Goal: Information Seeking & Learning: Learn about a topic

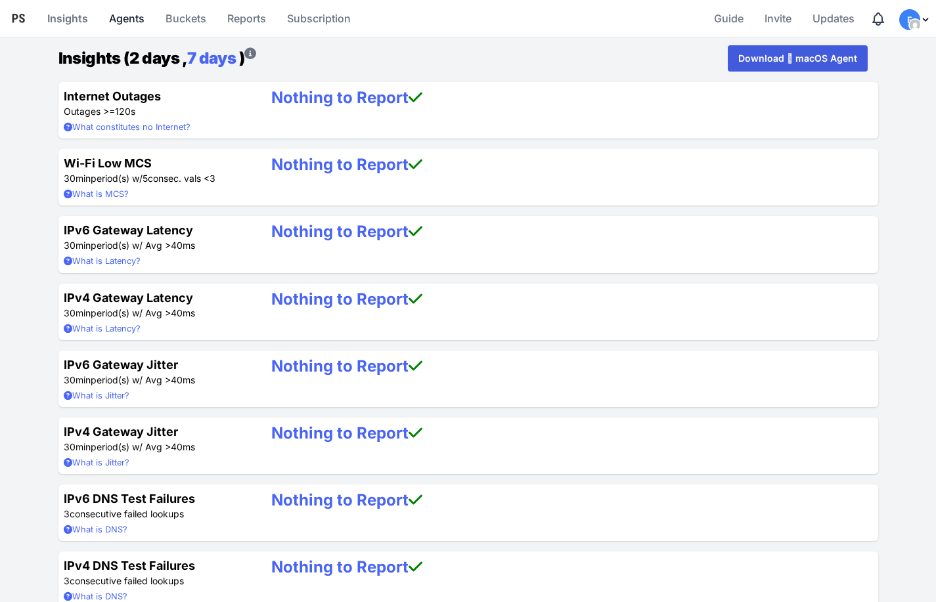
click at [120, 17] on link "Agents" at bounding box center [127, 19] width 46 height 32
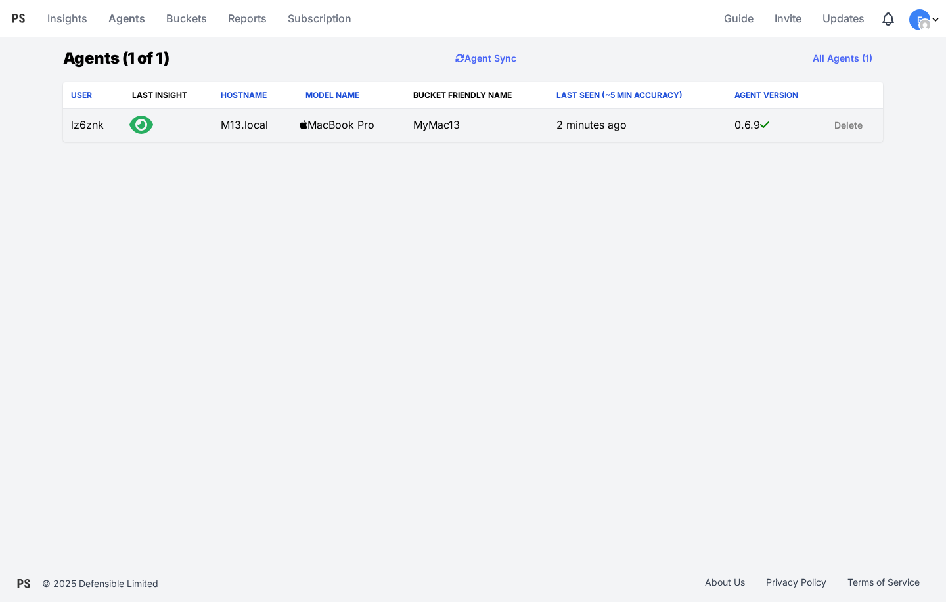
click at [89, 126] on td "lz6znk" at bounding box center [93, 125] width 61 height 33
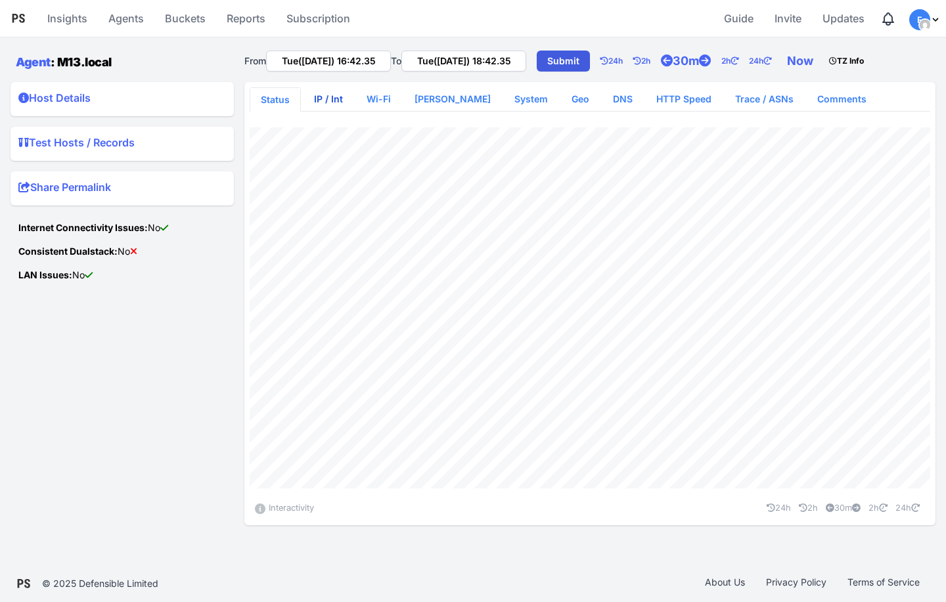
click at [320, 102] on link "IP / Int" at bounding box center [328, 99] width 50 height 24
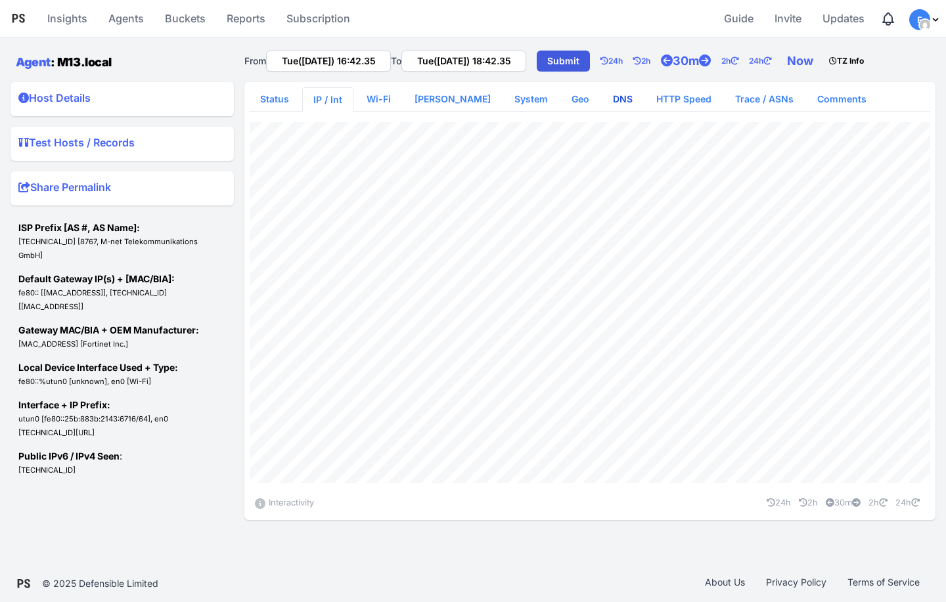
click at [602, 100] on link "DNS" at bounding box center [622, 99] width 41 height 24
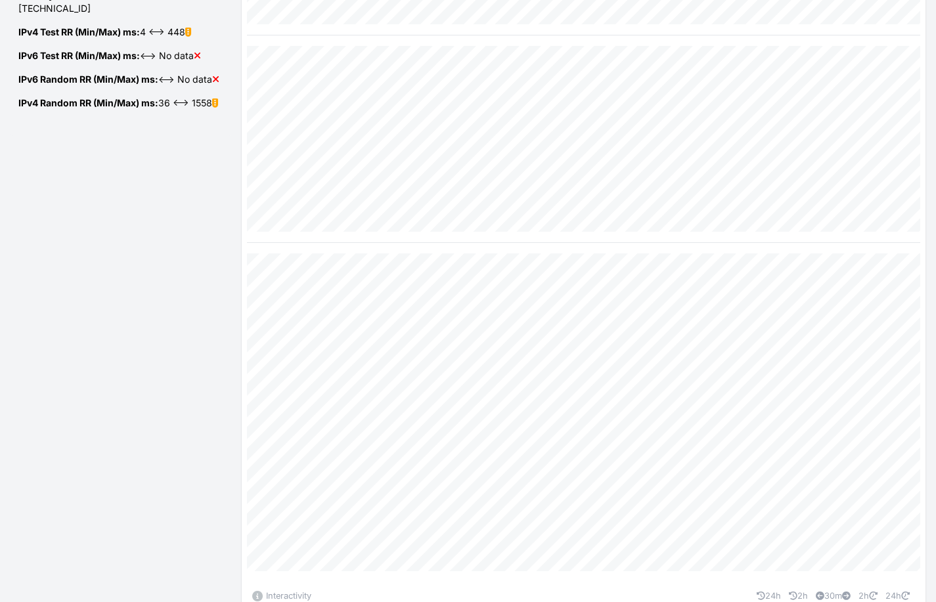
scroll to position [241, 0]
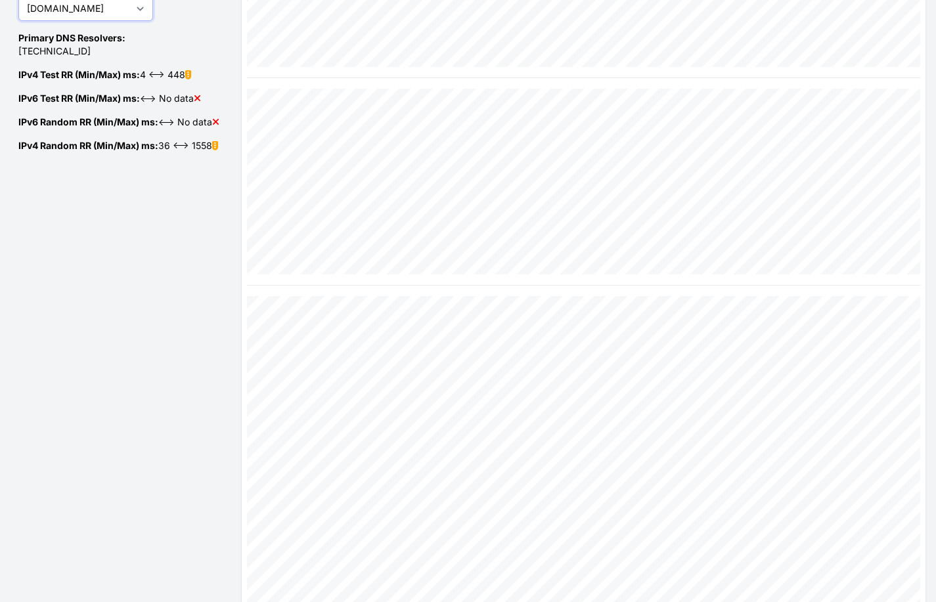
click at [121, 16] on select "[DOMAIN_NAME] [DOMAIN_NAME] [DOMAIN_NAME] [DOMAIN_NAME]" at bounding box center [85, 8] width 135 height 25
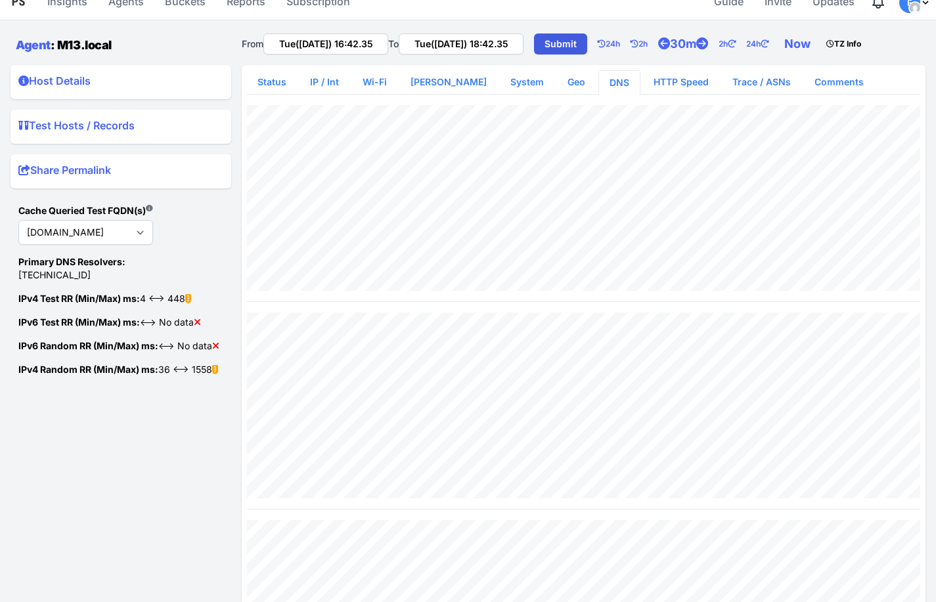
scroll to position [0, 0]
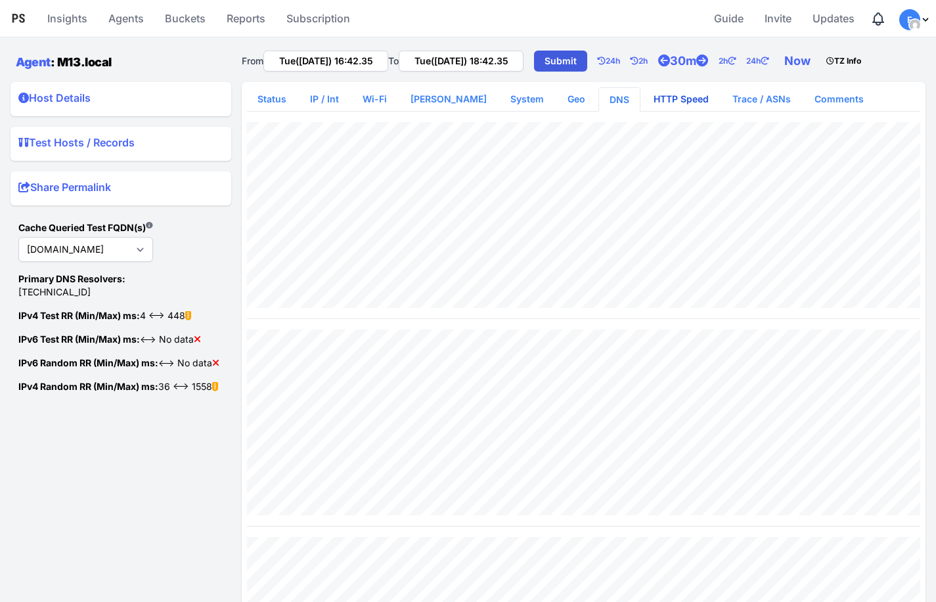
click at [662, 99] on link "HTTP Speed" at bounding box center [681, 99] width 76 height 24
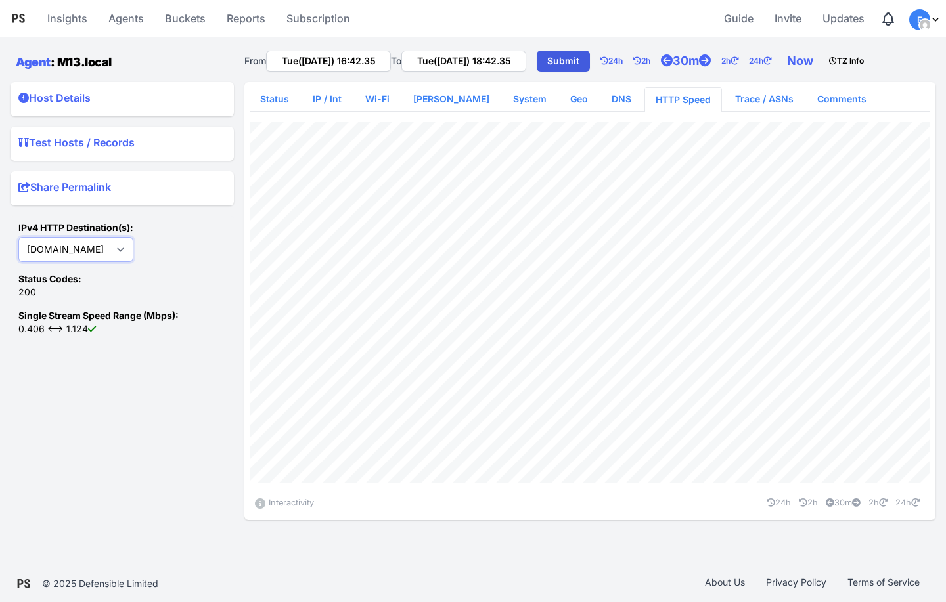
click at [131, 248] on select "[DOMAIN_NAME] [DOMAIN_NAME] [DOMAIN_NAME] [DOMAIN_NAME]" at bounding box center [75, 249] width 115 height 25
select select "[DOMAIN_NAME]"
click at [18, 237] on select "[DOMAIN_NAME] [DOMAIN_NAME] [DOMAIN_NAME] [DOMAIN_NAME]" at bounding box center [75, 249] width 115 height 25
click at [732, 100] on link "Trace / ASNs" at bounding box center [763, 99] width 79 height 24
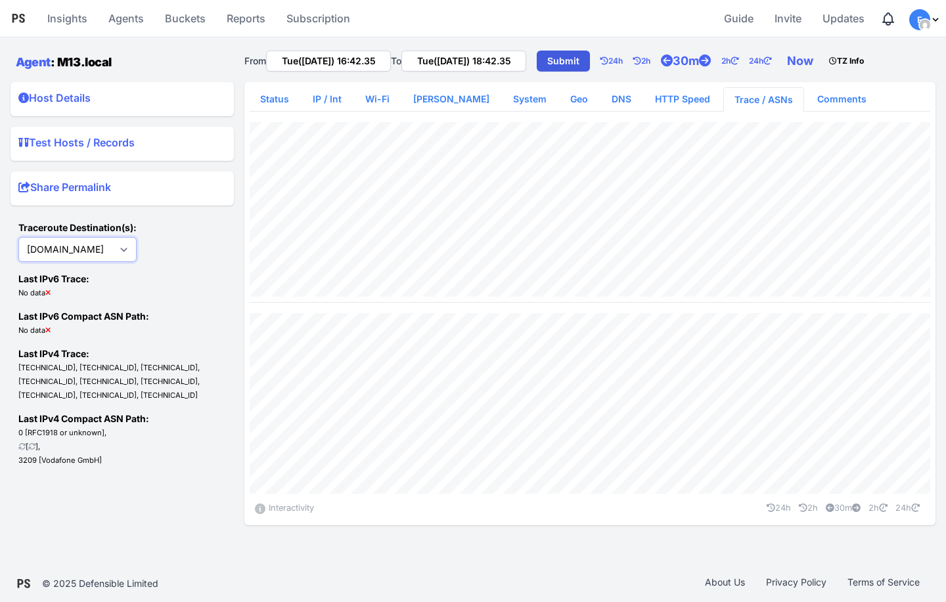
click at [88, 255] on select "[DOMAIN_NAME] [DOMAIN_NAME] [DOMAIN_NAME] [DOMAIN_NAME]" at bounding box center [77, 249] width 118 height 25
select select "[DOMAIN_NAME]"
click at [18, 237] on select "[DOMAIN_NAME] [DOMAIN_NAME] [DOMAIN_NAME] [DOMAIN_NAME]" at bounding box center [77, 249] width 118 height 25
click at [116, 252] on select "[DOMAIN_NAME] [DOMAIN_NAME] [DOMAIN_NAME] [DOMAIN_NAME]" at bounding box center [77, 249] width 118 height 25
select select "[DOMAIN_NAME]"
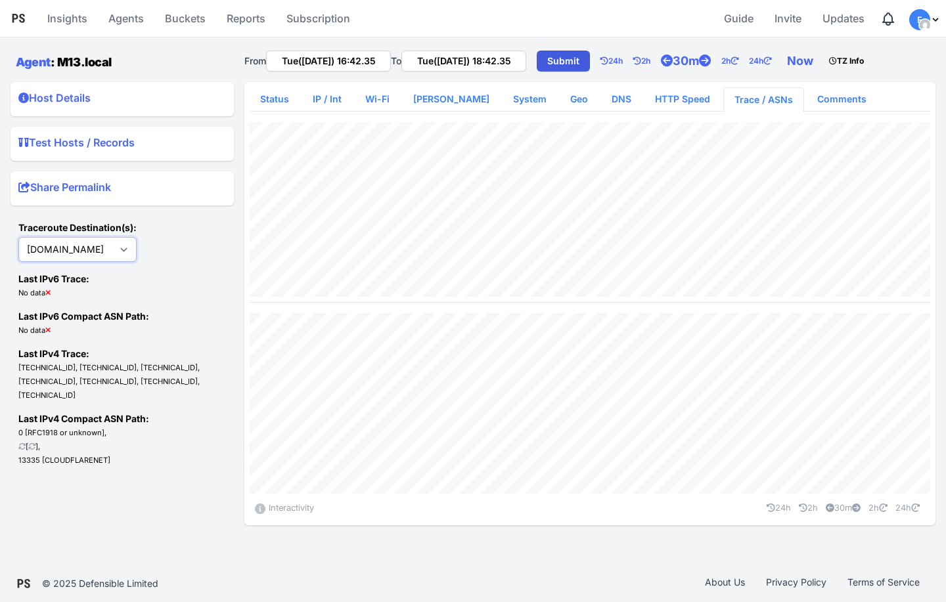
click at [18, 237] on select "[DOMAIN_NAME] [DOMAIN_NAME] [DOMAIN_NAME] [DOMAIN_NAME]" at bounding box center [77, 249] width 118 height 25
click at [119, 256] on select "[DOMAIN_NAME] [DOMAIN_NAME] [DOMAIN_NAME] [DOMAIN_NAME]" at bounding box center [77, 249] width 118 height 25
click at [355, 64] on input "Tue([DATE]) 16:42.35" at bounding box center [328, 61] width 125 height 21
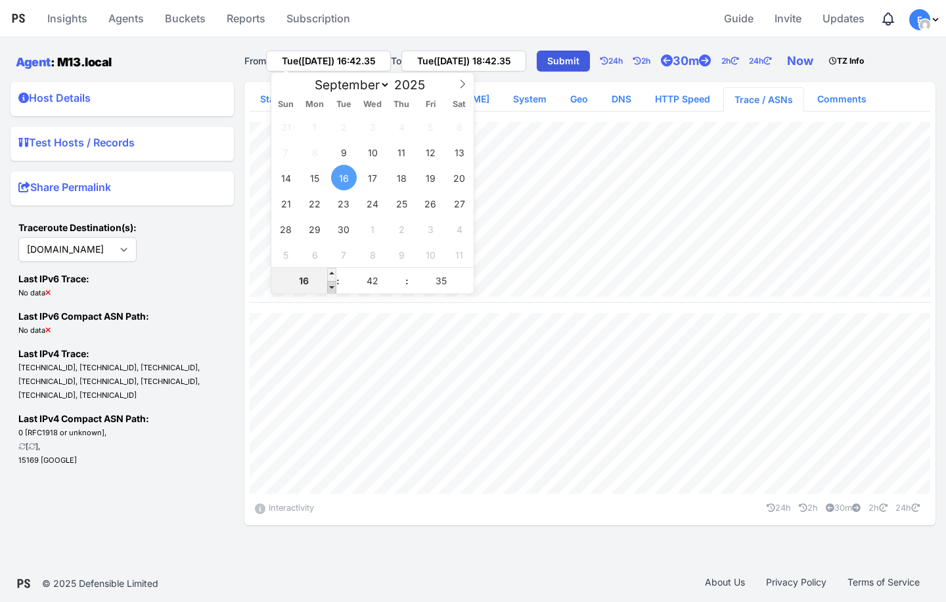
click at [331, 288] on span at bounding box center [331, 287] width 9 height 13
type input "Tue([DATE]) 15:42.35"
type input "15"
click at [331, 288] on span at bounding box center [331, 287] width 9 height 13
type input "Tue([DATE]) 14:42.35"
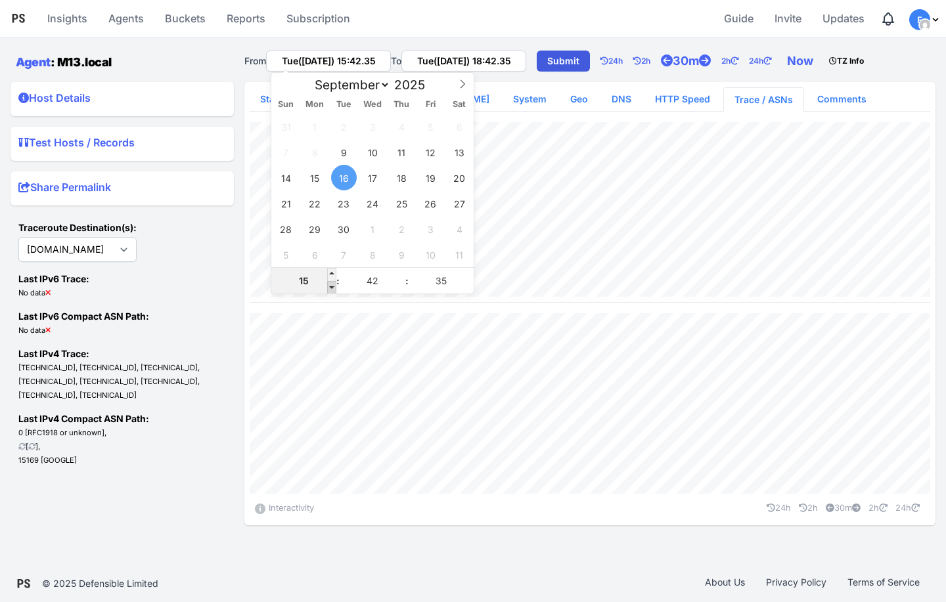
type input "14"
click at [331, 288] on span at bounding box center [331, 287] width 9 height 13
type input "Tue([DATE]) 13:42.35"
type input "13"
click at [331, 288] on span at bounding box center [331, 287] width 9 height 13
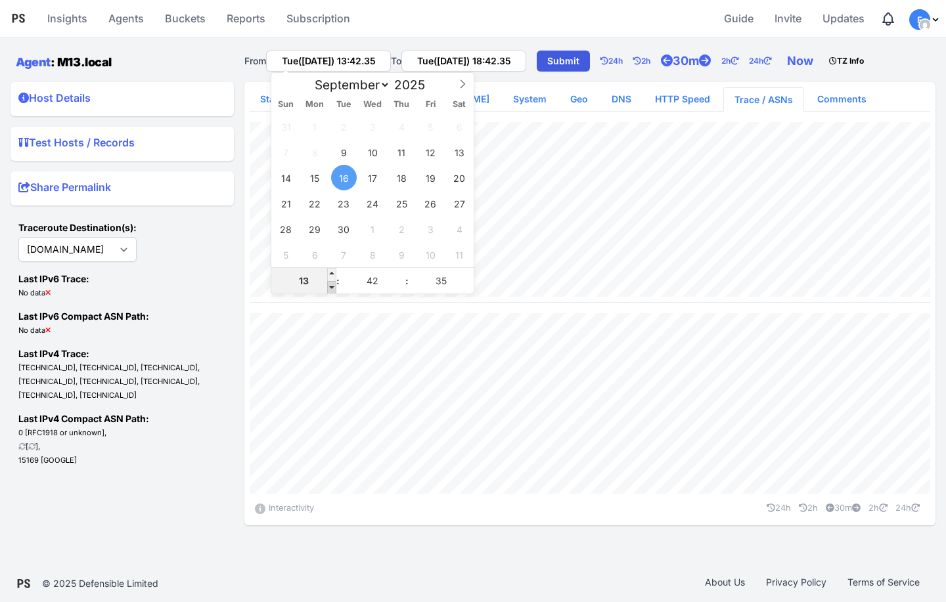
type input "Tue([DATE]) 12:42.35"
type input "12"
click at [575, 64] on link "Submit" at bounding box center [563, 61] width 53 height 21
click at [377, 63] on input "Tue([DATE]) 12:42.35" at bounding box center [328, 61] width 125 height 21
click at [330, 288] on span at bounding box center [331, 287] width 9 height 13
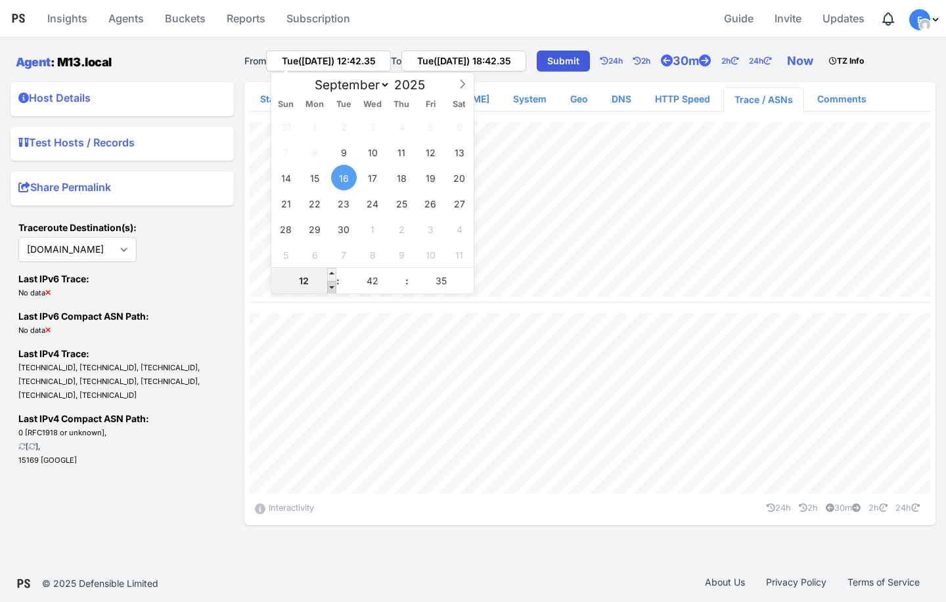
type input "Tue([DATE]) 11:42.35"
type input "11"
click at [330, 288] on span at bounding box center [331, 287] width 9 height 13
type input "Tue([DATE]) 10:42.35"
type input "10"
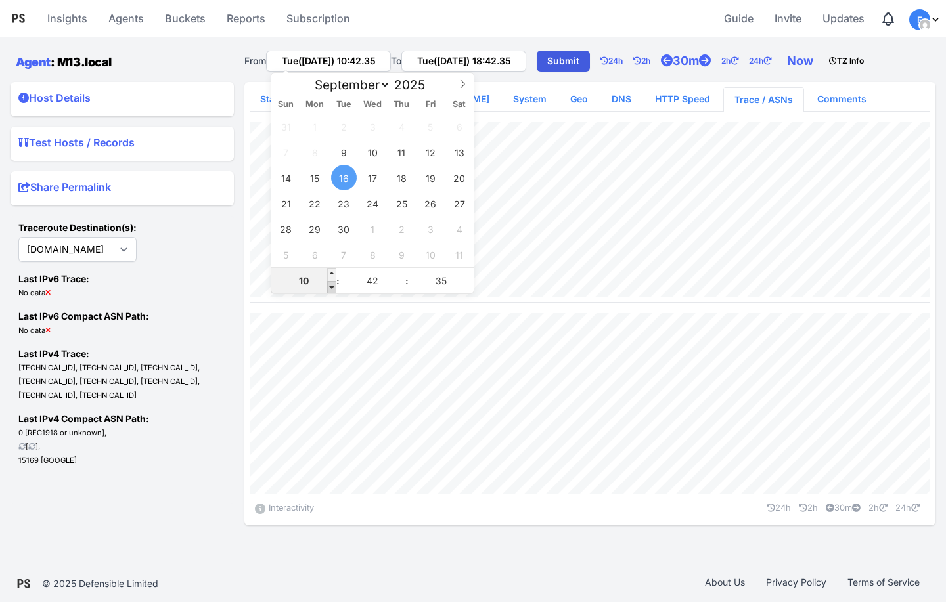
click at [330, 288] on span at bounding box center [331, 287] width 9 height 13
type input "Tue([DATE]) 09:42.35"
type input "09"
click at [330, 288] on span at bounding box center [331, 287] width 9 height 13
type input "Tue([DATE]) 08:42.35"
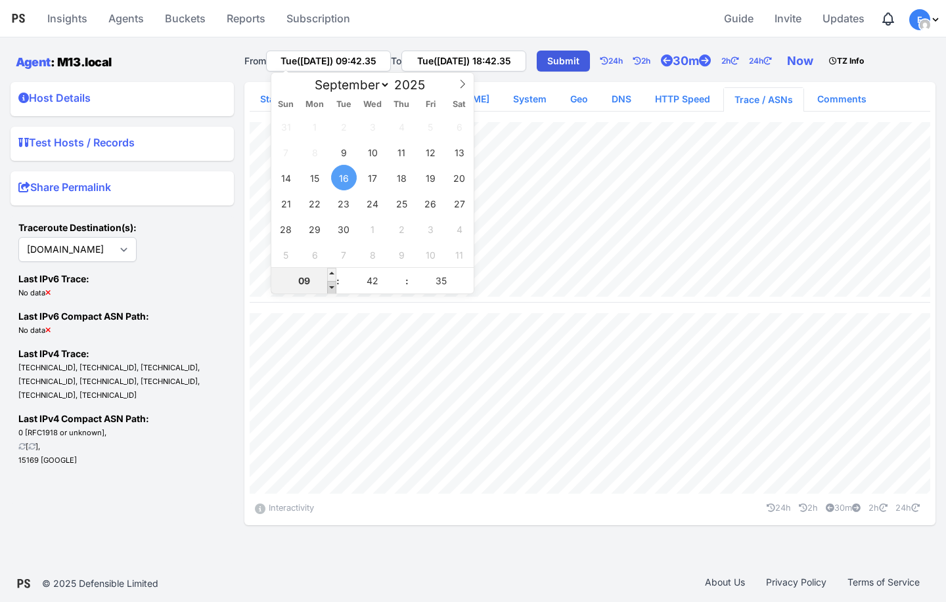
type input "08"
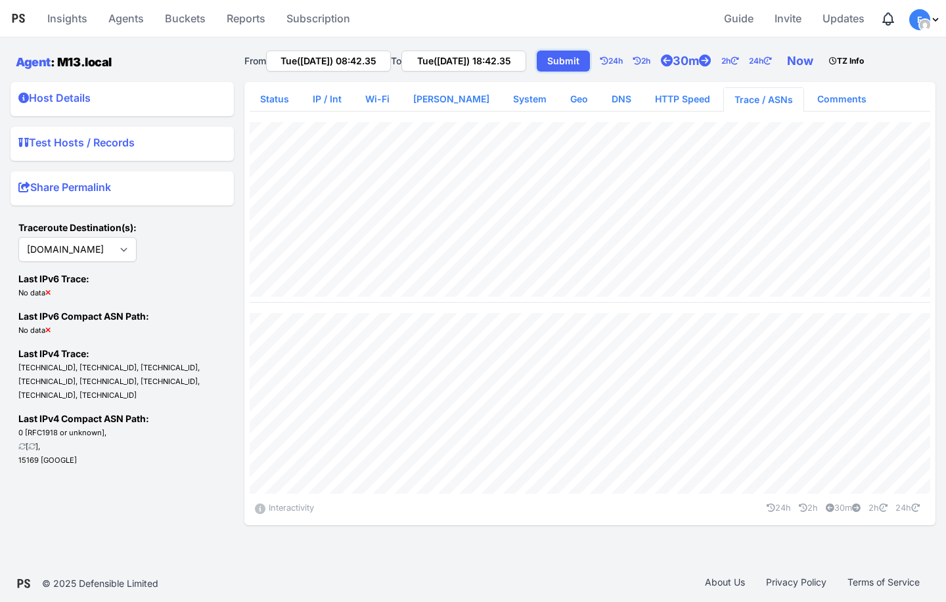
click at [579, 55] on link "Submit" at bounding box center [563, 61] width 53 height 21
click at [633, 56] on link "24h" at bounding box center [616, 61] width 33 height 26
type input "Mon([DATE]) 08:42.35"
type input "Tue([DATE]) 08:42.35"
click at [560, 100] on link "Geo" at bounding box center [579, 99] width 39 height 24
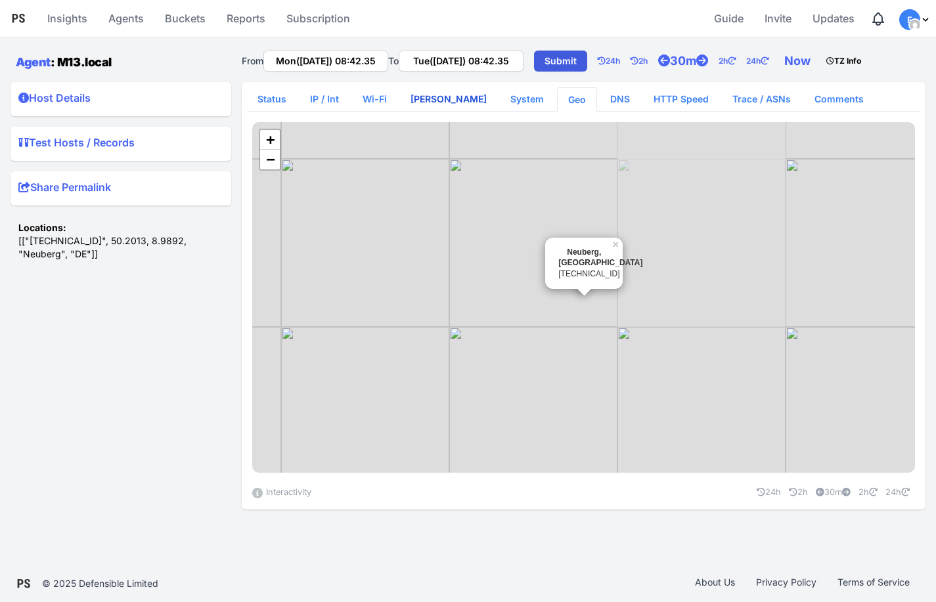
click at [424, 101] on link "[PERSON_NAME]" at bounding box center [448, 99] width 97 height 24
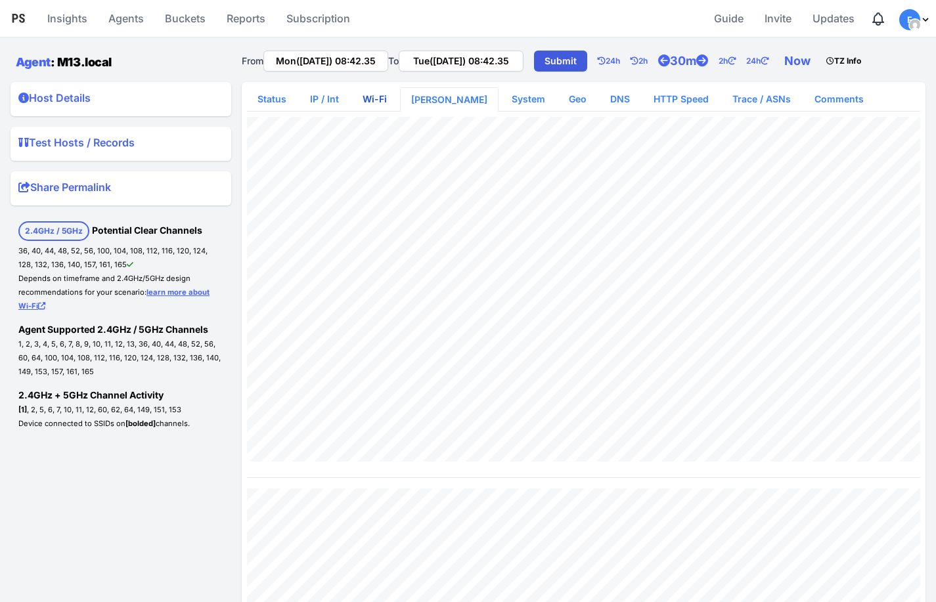
click at [380, 100] on link "Wi-Fi" at bounding box center [374, 99] width 45 height 24
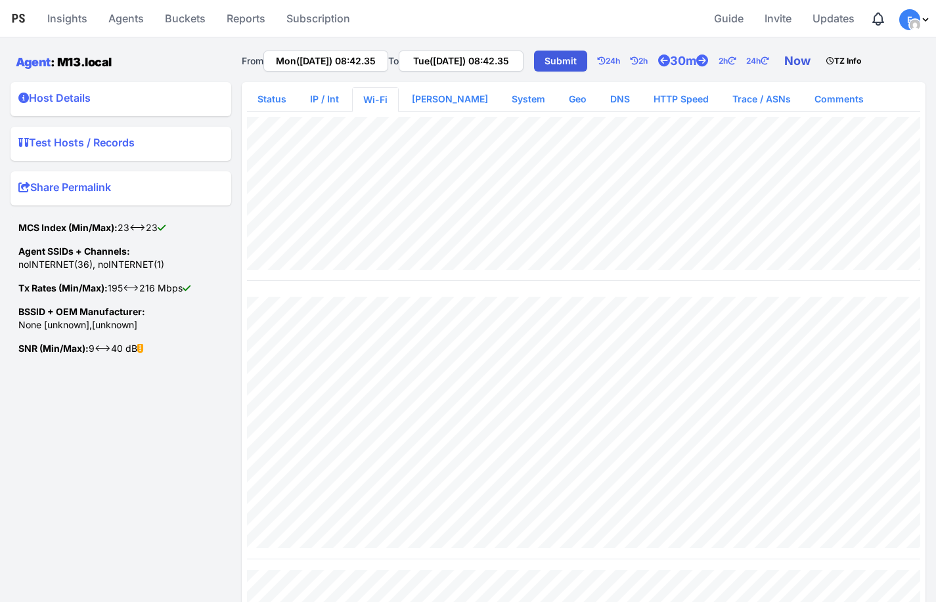
click at [821, 59] on link "Now" at bounding box center [800, 61] width 42 height 26
type input "Tue([DATE]) 16:45.48"
type input "Tue([DATE]) 18:45.48"
click at [364, 64] on input "Tue([DATE]) 16:45.48" at bounding box center [325, 61] width 125 height 21
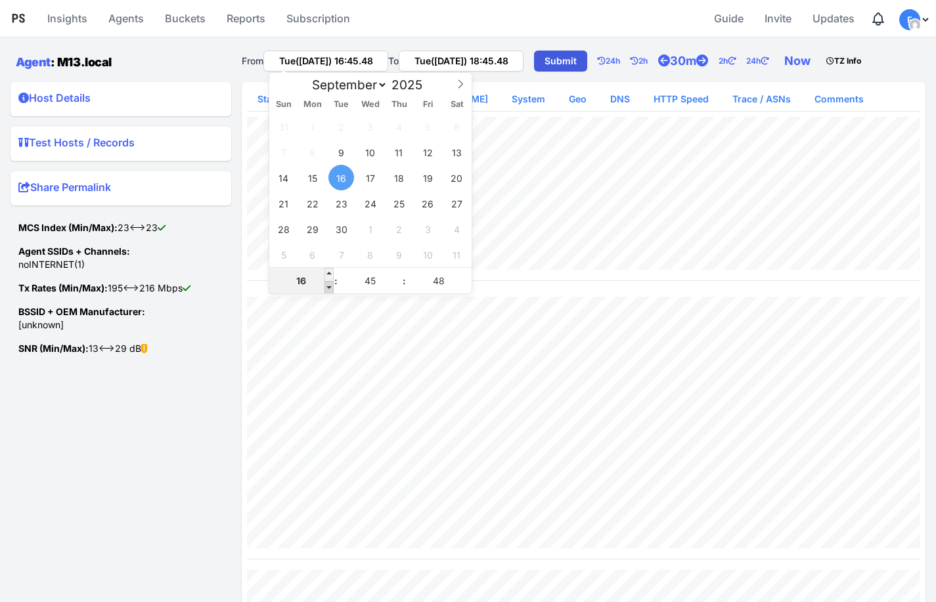
click at [332, 290] on span at bounding box center [328, 287] width 9 height 13
type input "Tue([DATE]) 15:45.48"
type input "15"
click at [332, 290] on span at bounding box center [328, 287] width 9 height 13
type input "Tue([DATE]) 14:45.48"
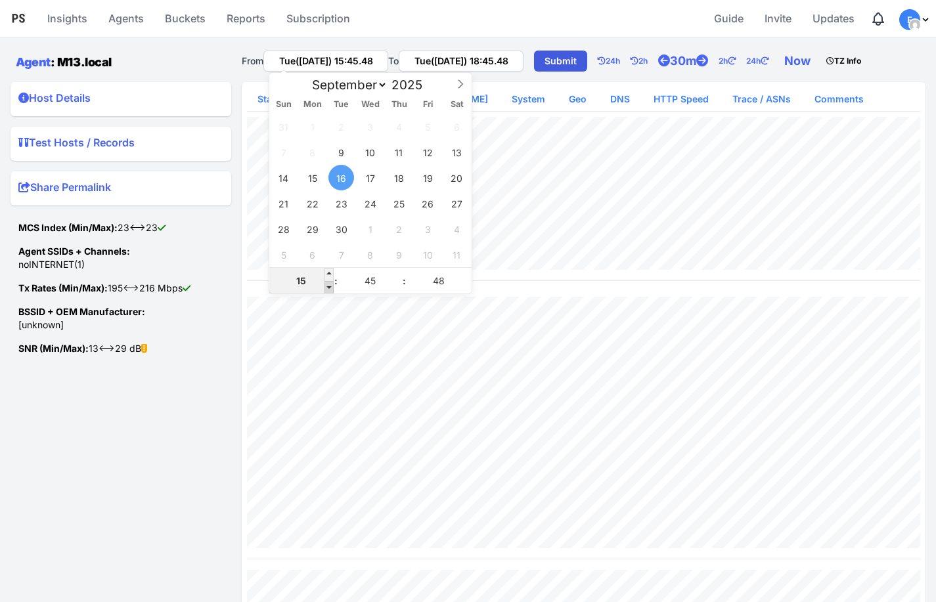
type input "14"
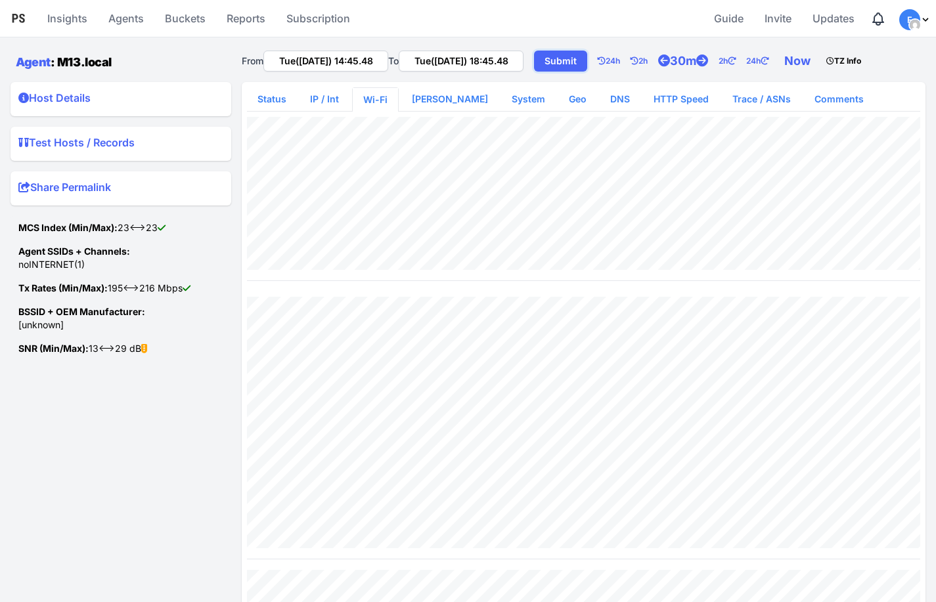
click at [561, 61] on link "Submit" at bounding box center [560, 61] width 53 height 21
